Goal: Task Accomplishment & Management: Use online tool/utility

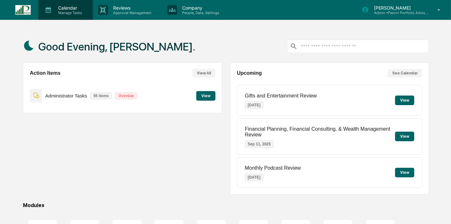
click at [65, 11] on p "Manage Tasks" at bounding box center [69, 13] width 32 height 4
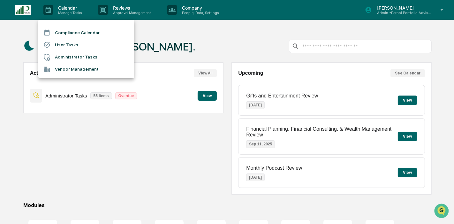
click at [66, 32] on li "Compliance Calendar" at bounding box center [86, 33] width 96 height 12
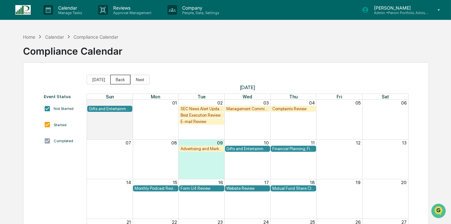
click at [115, 82] on button "Back" at bounding box center [120, 80] width 20 height 10
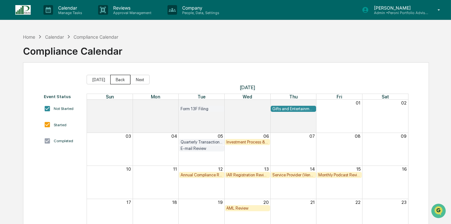
click at [115, 82] on button "Back" at bounding box center [120, 80] width 20 height 10
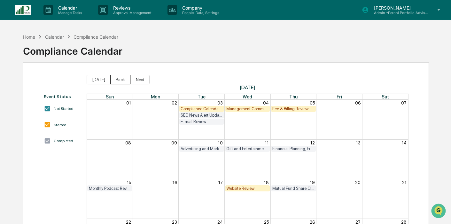
click at [115, 82] on button "Back" at bounding box center [120, 80] width 20 height 10
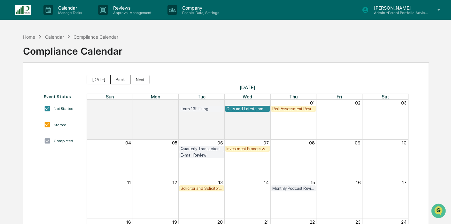
click at [115, 82] on button "Back" at bounding box center [120, 80] width 20 height 10
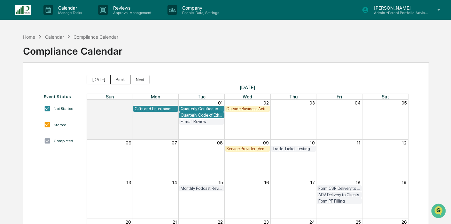
click at [115, 82] on button "Back" at bounding box center [120, 80] width 20 height 10
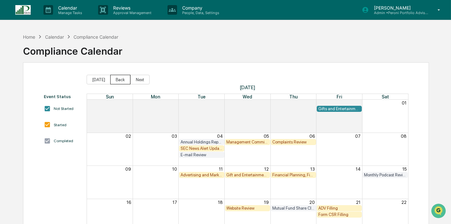
click at [115, 82] on button "Back" at bounding box center [120, 80] width 20 height 10
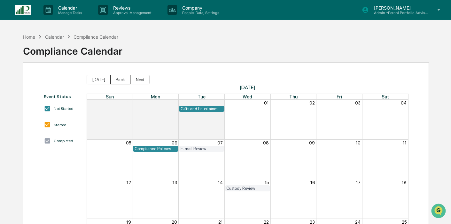
click at [115, 82] on button "Back" at bounding box center [120, 80] width 20 height 10
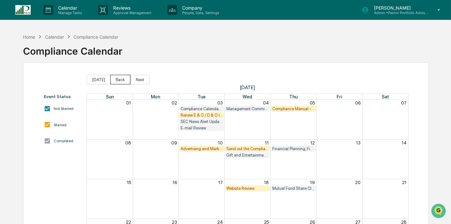
click at [115, 82] on button "Back" at bounding box center [120, 80] width 20 height 10
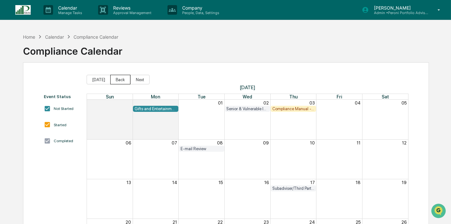
click at [115, 82] on button "Back" at bounding box center [120, 80] width 20 height 10
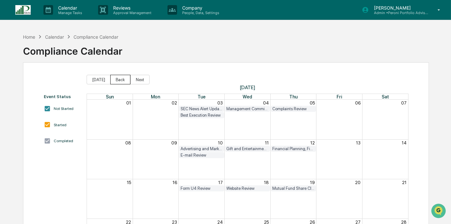
click at [115, 82] on button "Back" at bounding box center [120, 80] width 20 height 10
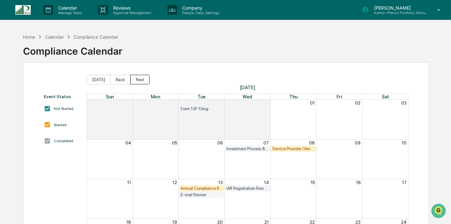
click at [136, 79] on button "Next" at bounding box center [139, 80] width 19 height 10
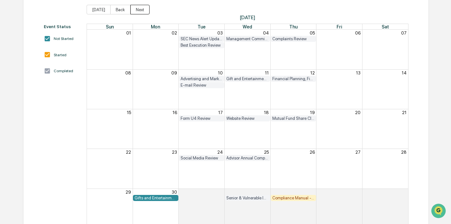
scroll to position [87, 0]
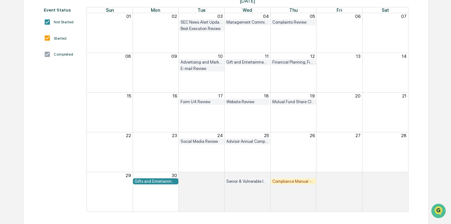
click at [155, 179] on div "Gifts and Entertainment Reporting" at bounding box center [155, 181] width 42 height 5
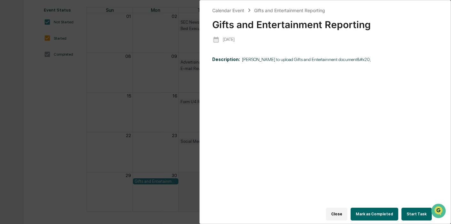
click at [412, 210] on button "Start Task" at bounding box center [416, 214] width 30 height 13
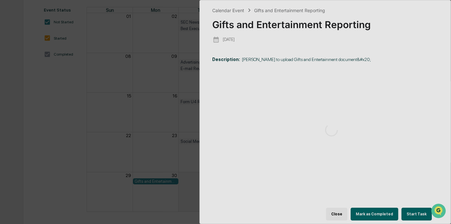
click at [40, 91] on div "Calendar Event Gifts and Entertainment Reporting Gifts and Entertainment Report…" at bounding box center [225, 112] width 451 height 224
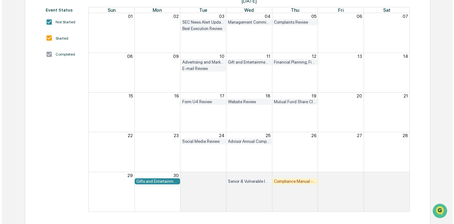
scroll to position [0, 0]
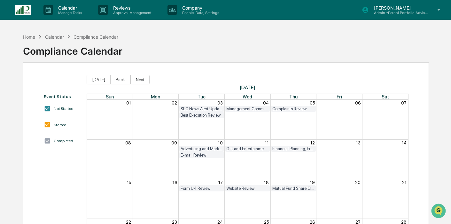
click at [399, 11] on p "Admin • Peroni Portfolio Advisors" at bounding box center [398, 13] width 59 height 4
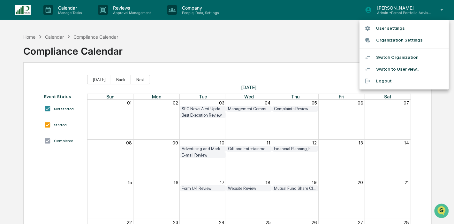
click at [393, 56] on li "Switch Organization" at bounding box center [404, 57] width 89 height 12
